Goal: Task Accomplishment & Management: Manage account settings

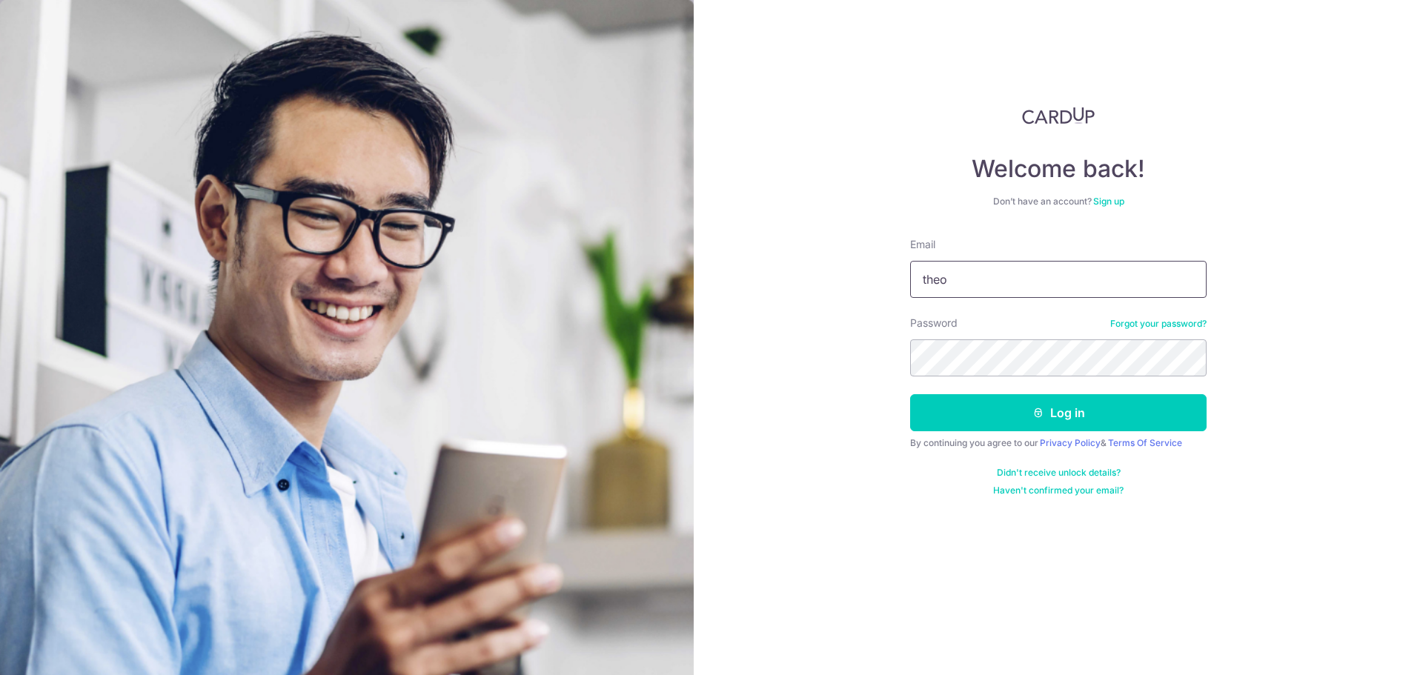
type input "[PERSON_NAME][EMAIL_ADDRESS][DOMAIN_NAME]"
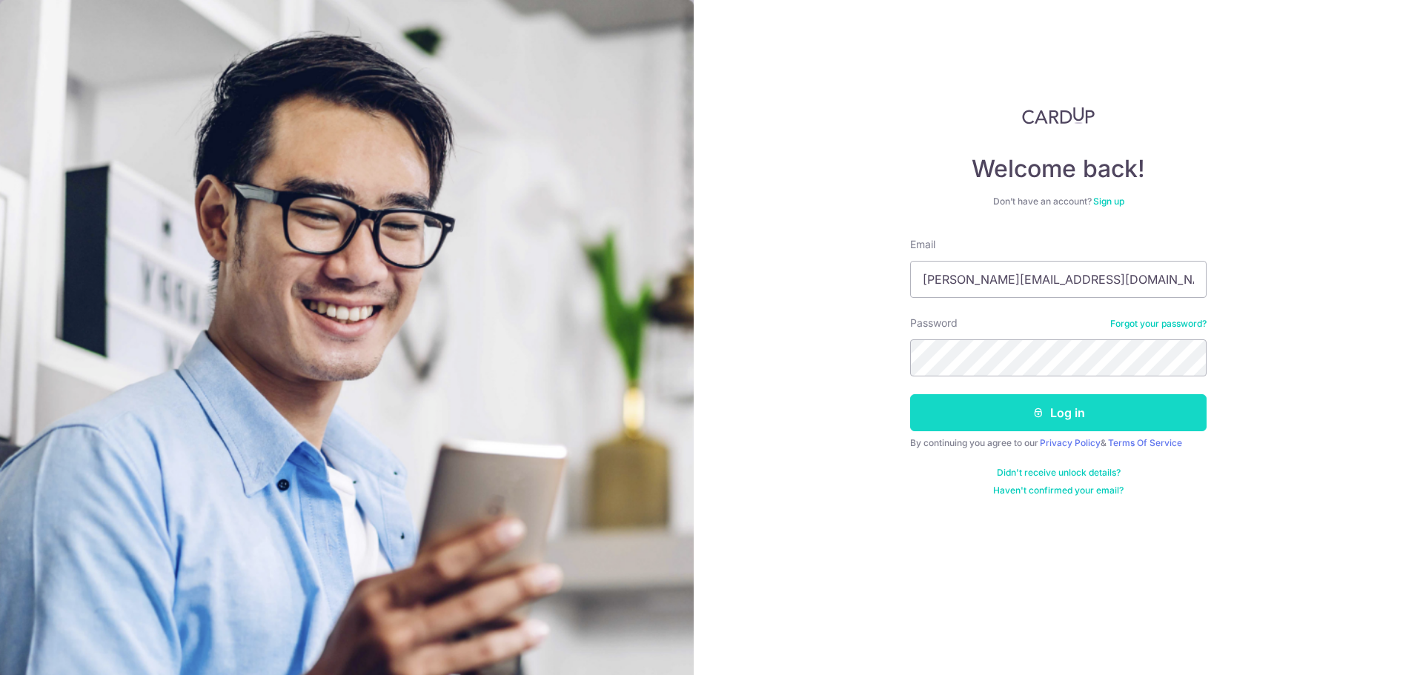
click at [1052, 415] on button "Log in" at bounding box center [1058, 412] width 296 height 37
